Goal: Task Accomplishment & Management: Manage account settings

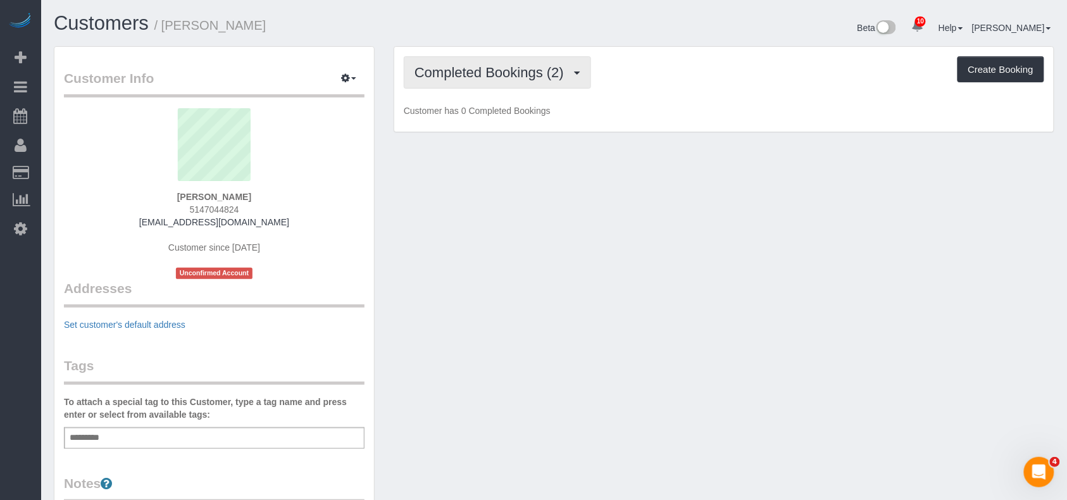
click at [451, 77] on span "Completed Bookings (2)" at bounding box center [492, 73] width 156 height 16
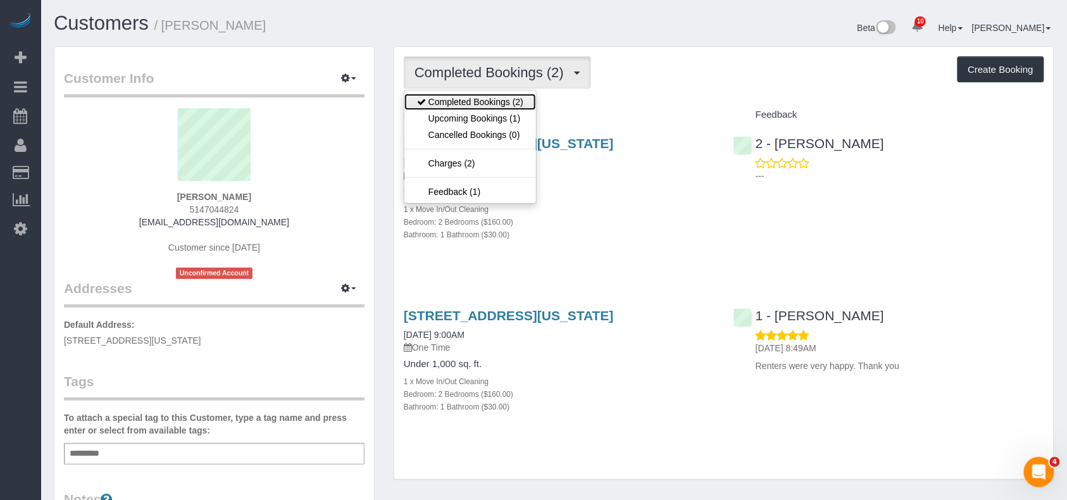
click at [469, 104] on link "Completed Bookings (2)" at bounding box center [470, 102] width 132 height 16
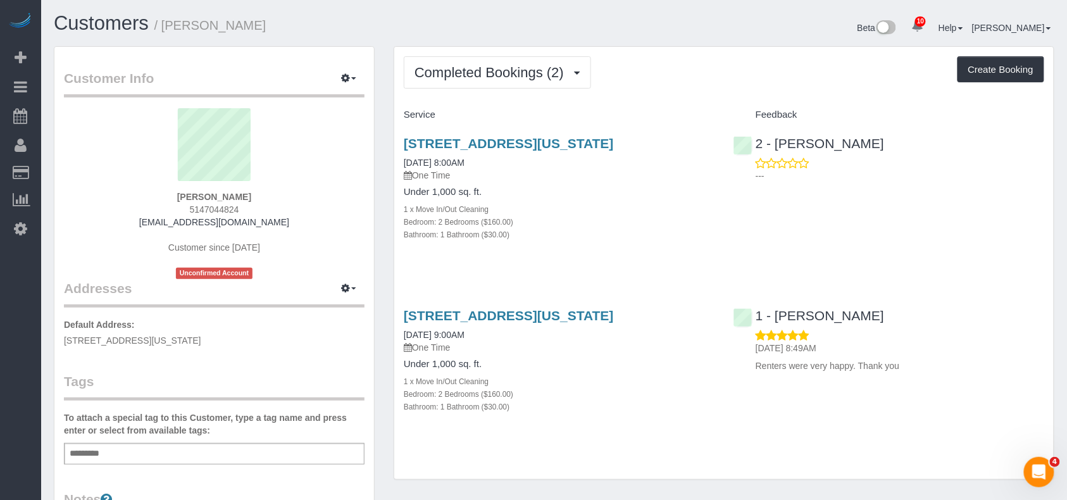
click at [555, 215] on div "1 x Move In/Out Cleaning" at bounding box center [559, 208] width 311 height 13
click at [261, 28] on h1 "Customers / Noreen Abrams" at bounding box center [299, 24] width 491 height 22
drag, startPoint x: 258, startPoint y: 28, endPoint x: 168, endPoint y: 30, distance: 90.5
click at [168, 30] on h1 "Customers / Noreen Abrams" at bounding box center [299, 24] width 491 height 22
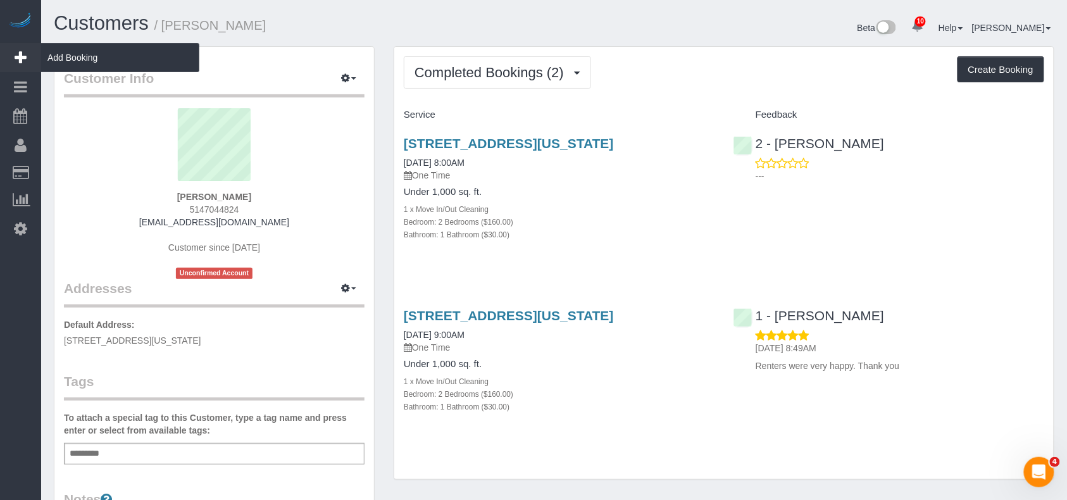
copy small "Noreen Abrams"
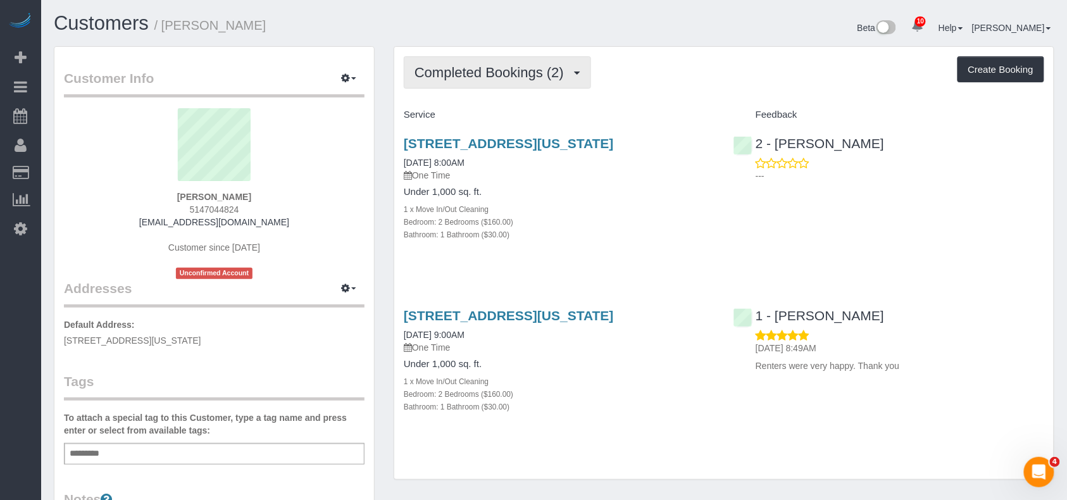
click at [507, 74] on span "Completed Bookings (2)" at bounding box center [492, 73] width 156 height 16
click at [566, 72] on span "Completed Bookings (2)" at bounding box center [492, 73] width 156 height 16
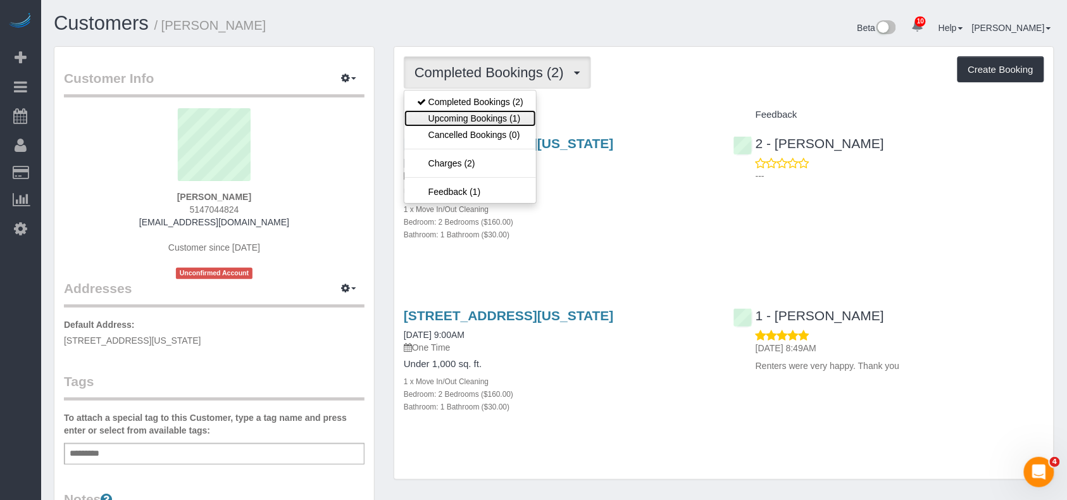
click at [511, 115] on link "Upcoming Bookings (1)" at bounding box center [470, 118] width 132 height 16
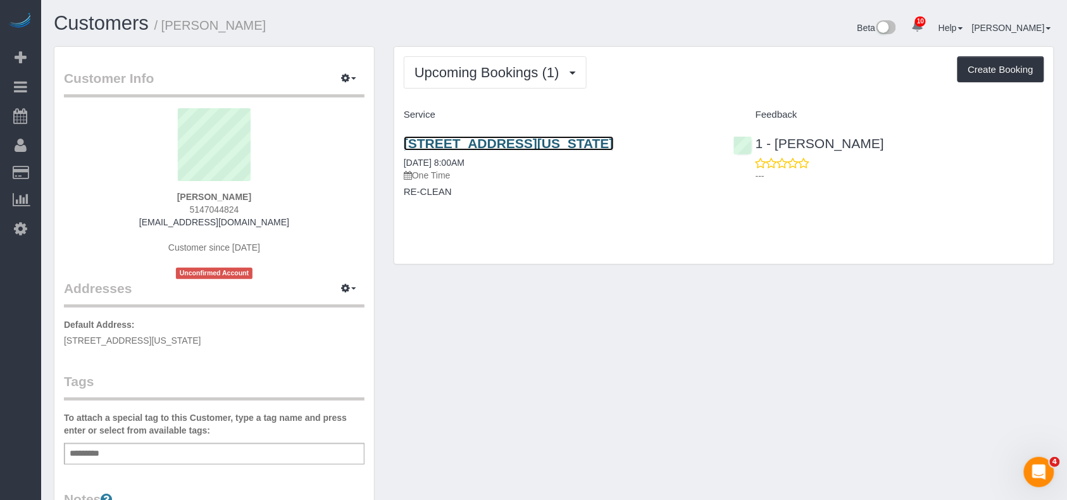
click at [520, 142] on link "135 West 16th Street, Apt. 15, New York, NY 10011" at bounding box center [509, 143] width 210 height 15
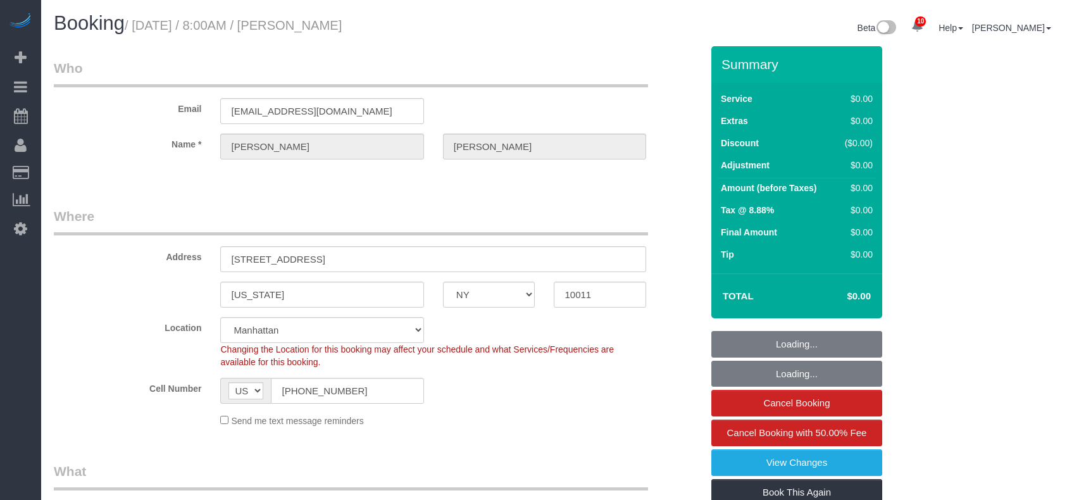
select select "NY"
select select "number:89"
select select "number:90"
select select "number:15"
select select "number:5"
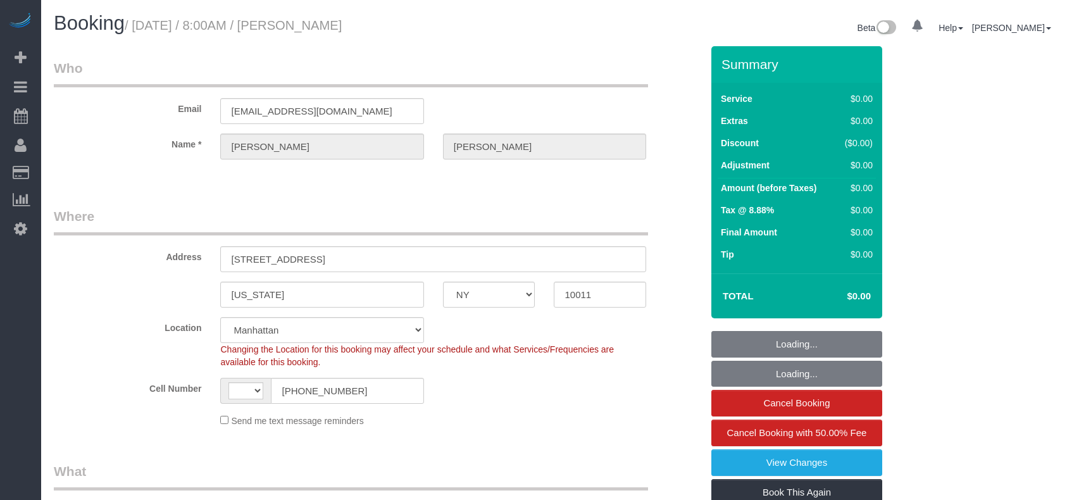
select select "NY"
select select "number:89"
select select "number:90"
select select "number:15"
select select "number:5"
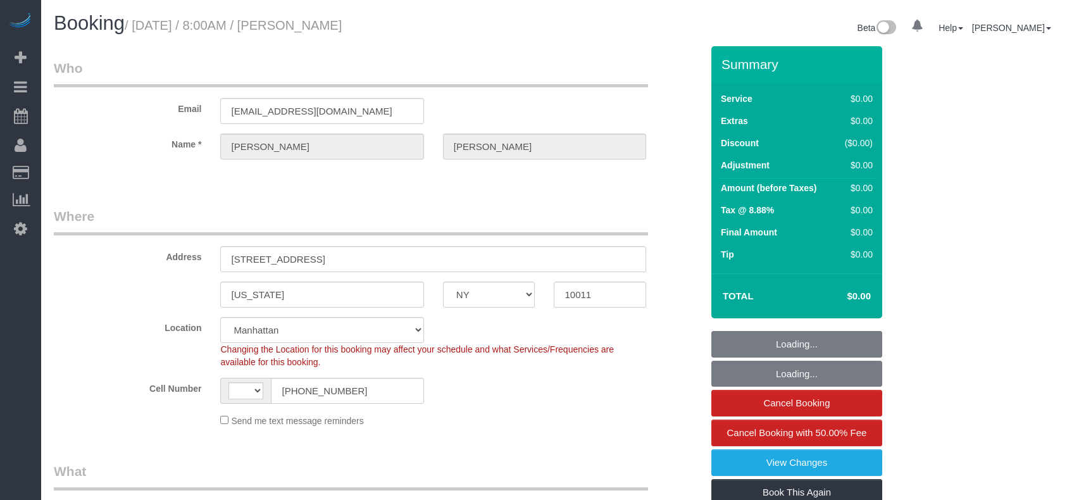
select select "object:856"
select select "string:[GEOGRAPHIC_DATA]"
select select "spot1"
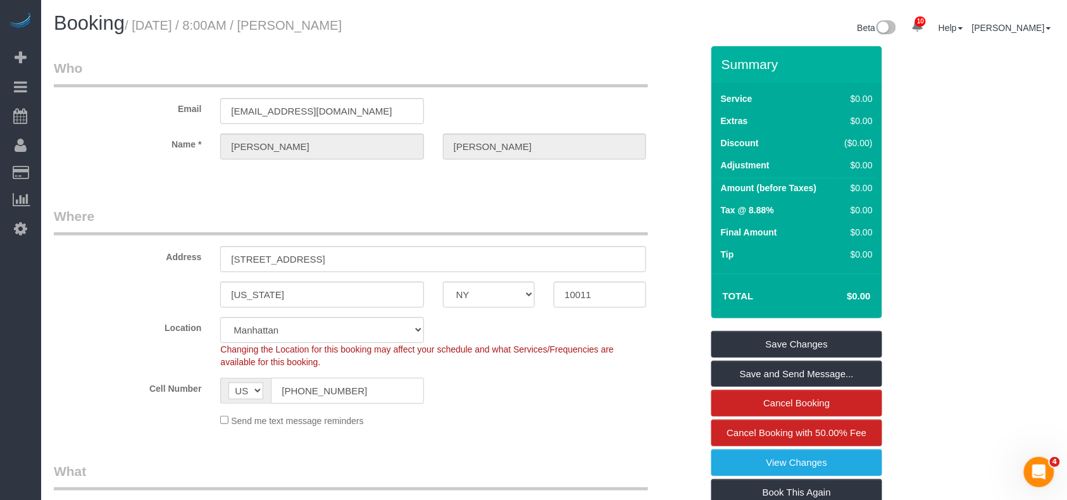
drag, startPoint x: 349, startPoint y: 390, endPoint x: 282, endPoint y: 388, distance: 67.1
click at [282, 388] on input "[PHONE_NUMBER]" at bounding box center [347, 391] width 152 height 26
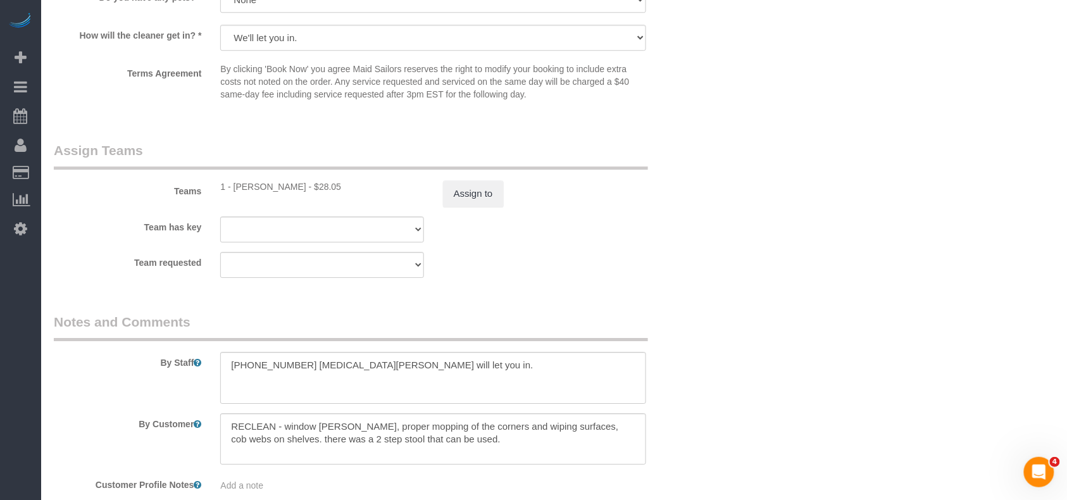
scroll to position [1354, 0]
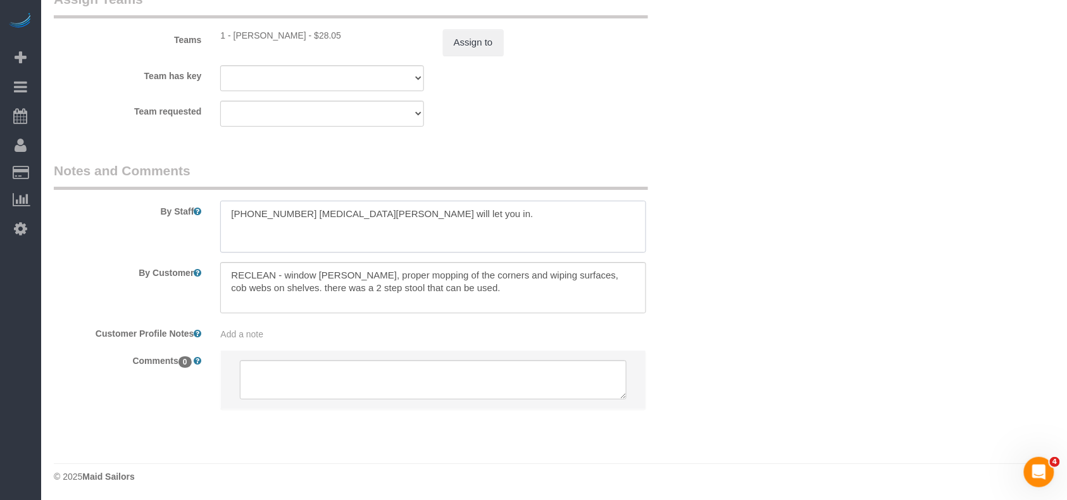
click at [261, 219] on textarea at bounding box center [433, 227] width 426 height 52
click at [261, 211] on textarea at bounding box center [433, 227] width 426 height 52
